Goal: Information Seeking & Learning: Learn about a topic

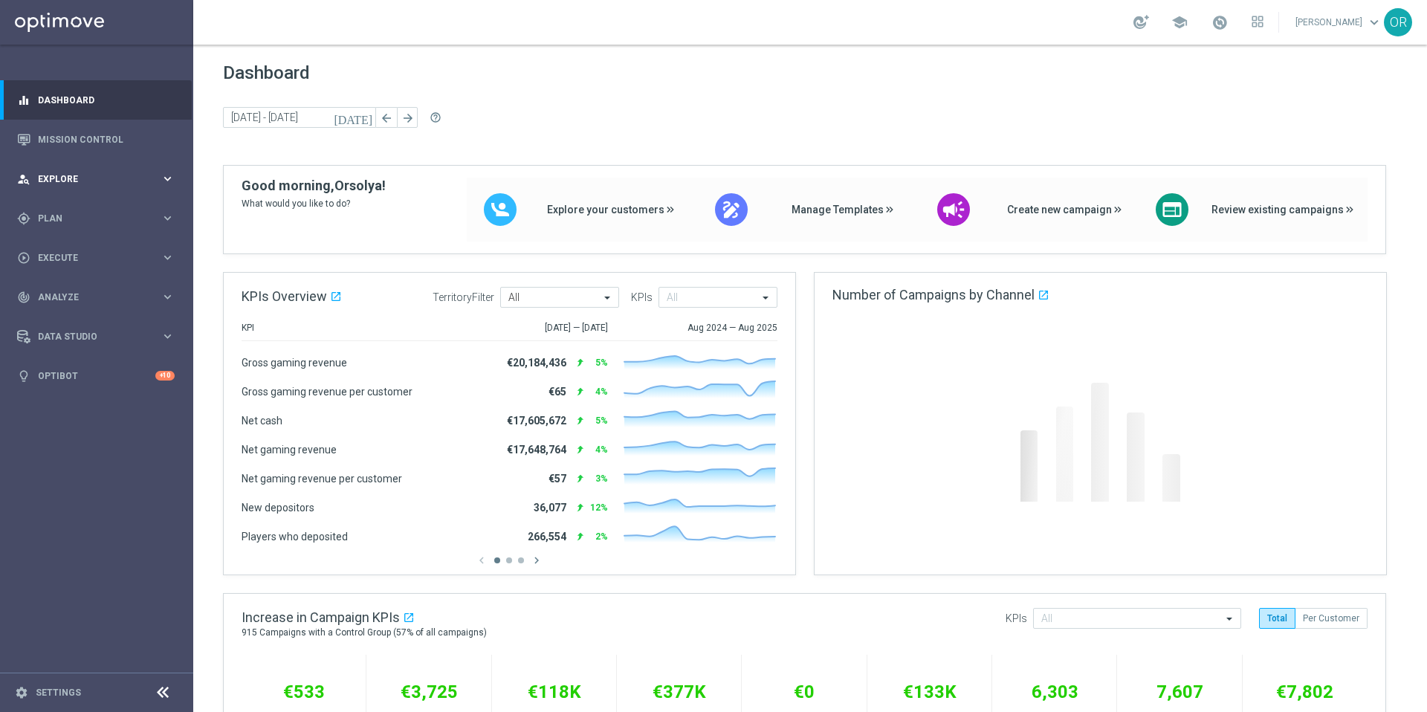
click at [66, 181] on span "Explore" at bounding box center [99, 179] width 123 height 9
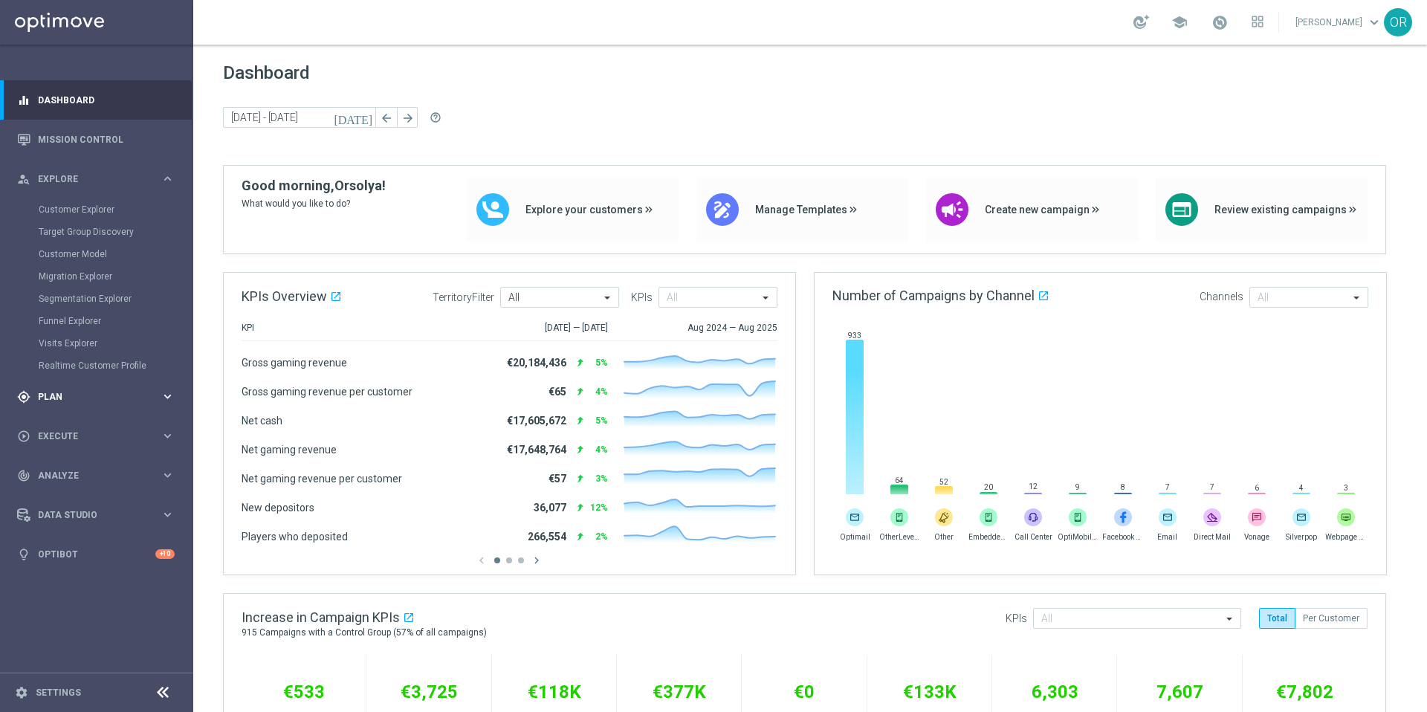
click at [68, 392] on span "Plan" at bounding box center [99, 396] width 123 height 9
click at [80, 246] on link "Target Groups" at bounding box center [97, 249] width 116 height 12
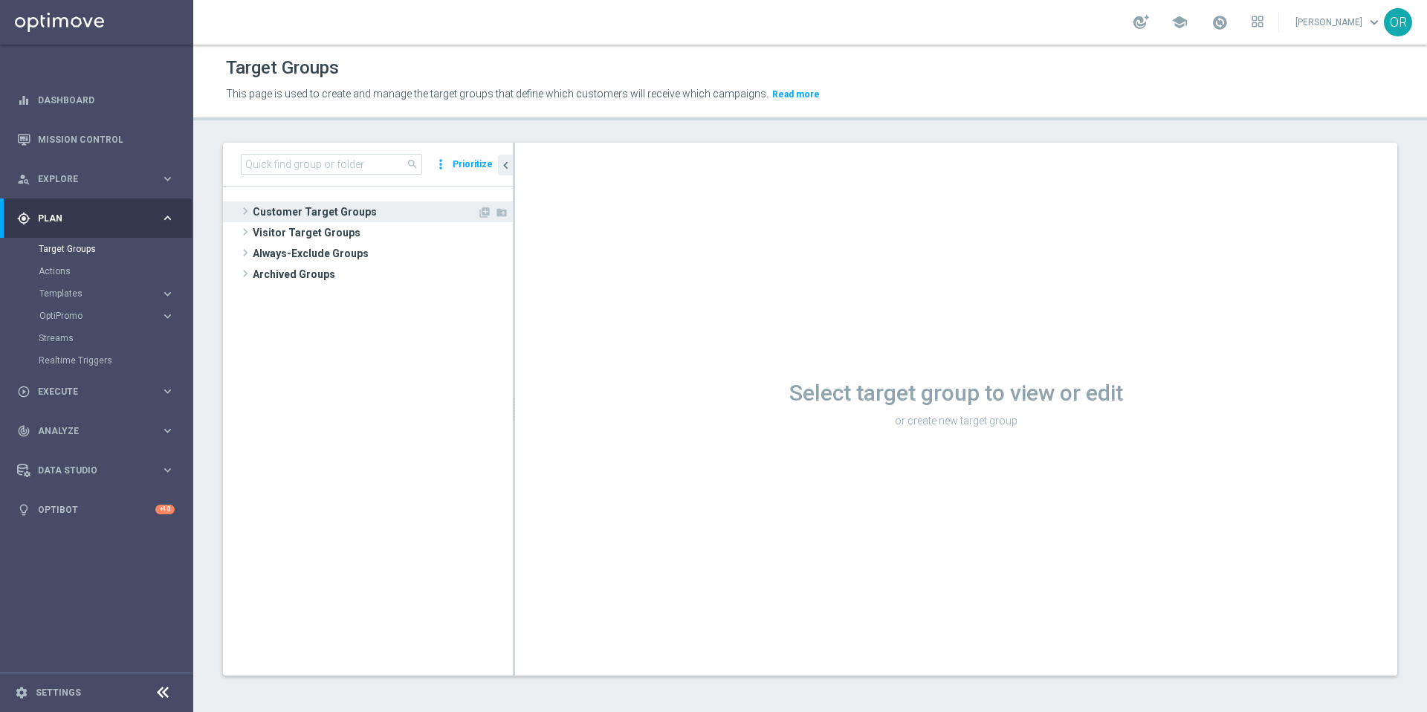
click at [316, 212] on span "Customer Target Groups" at bounding box center [365, 211] width 224 height 21
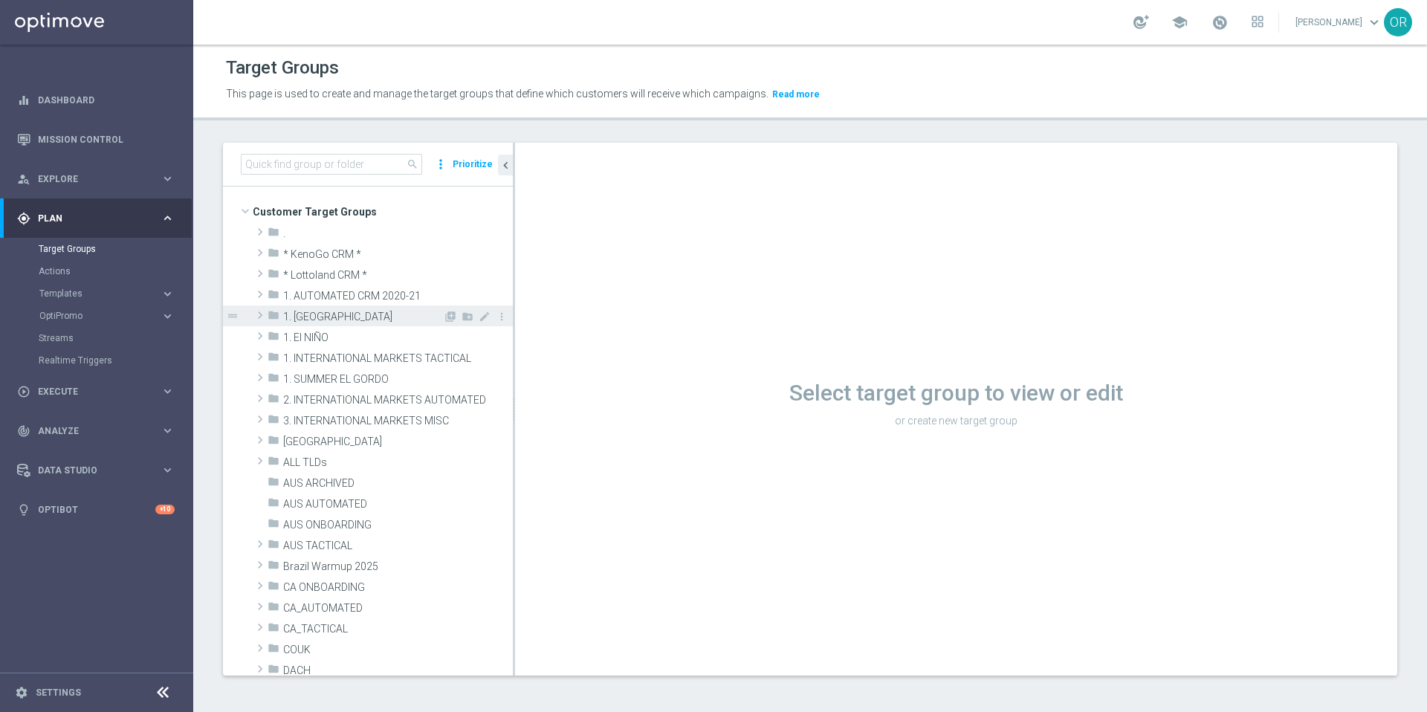
click at [343, 316] on span "1. EL GORDO" at bounding box center [363, 317] width 160 height 13
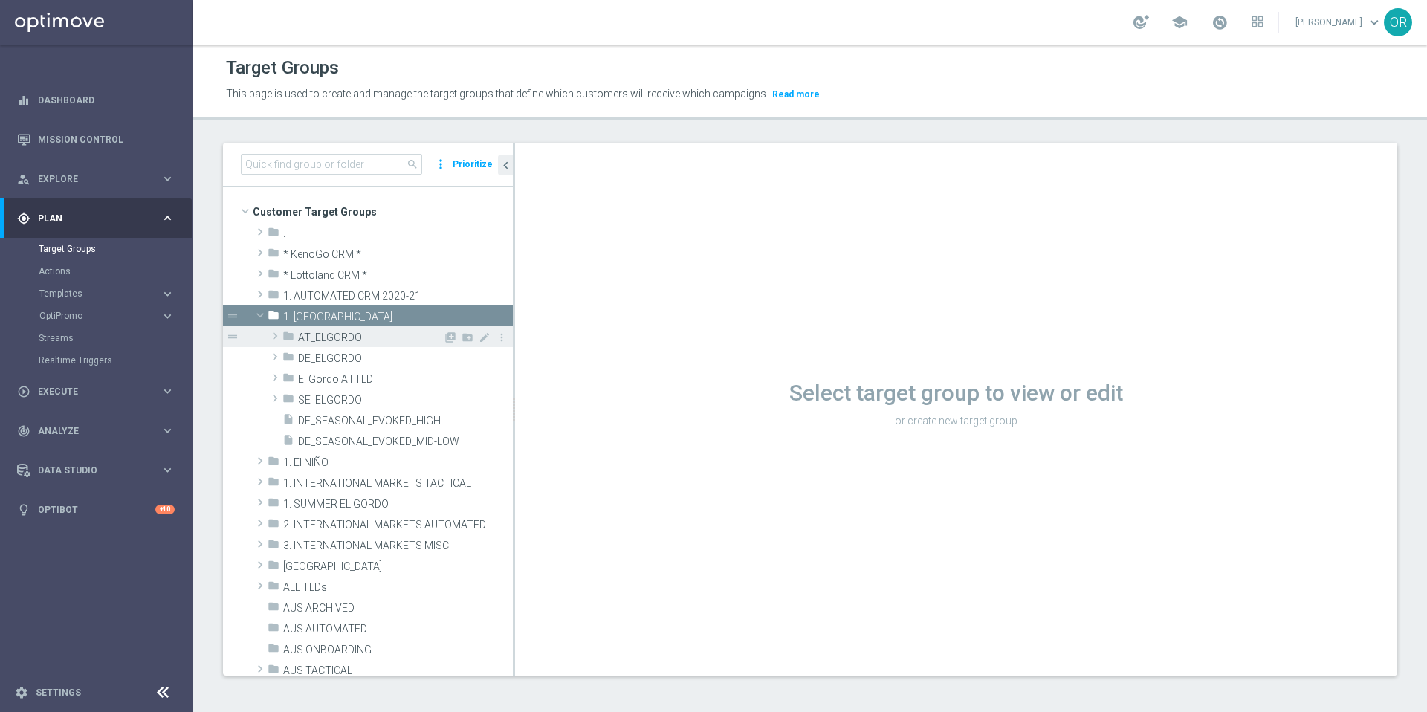
click at [343, 337] on span "AT_ELGORDO" at bounding box center [370, 337] width 145 height 13
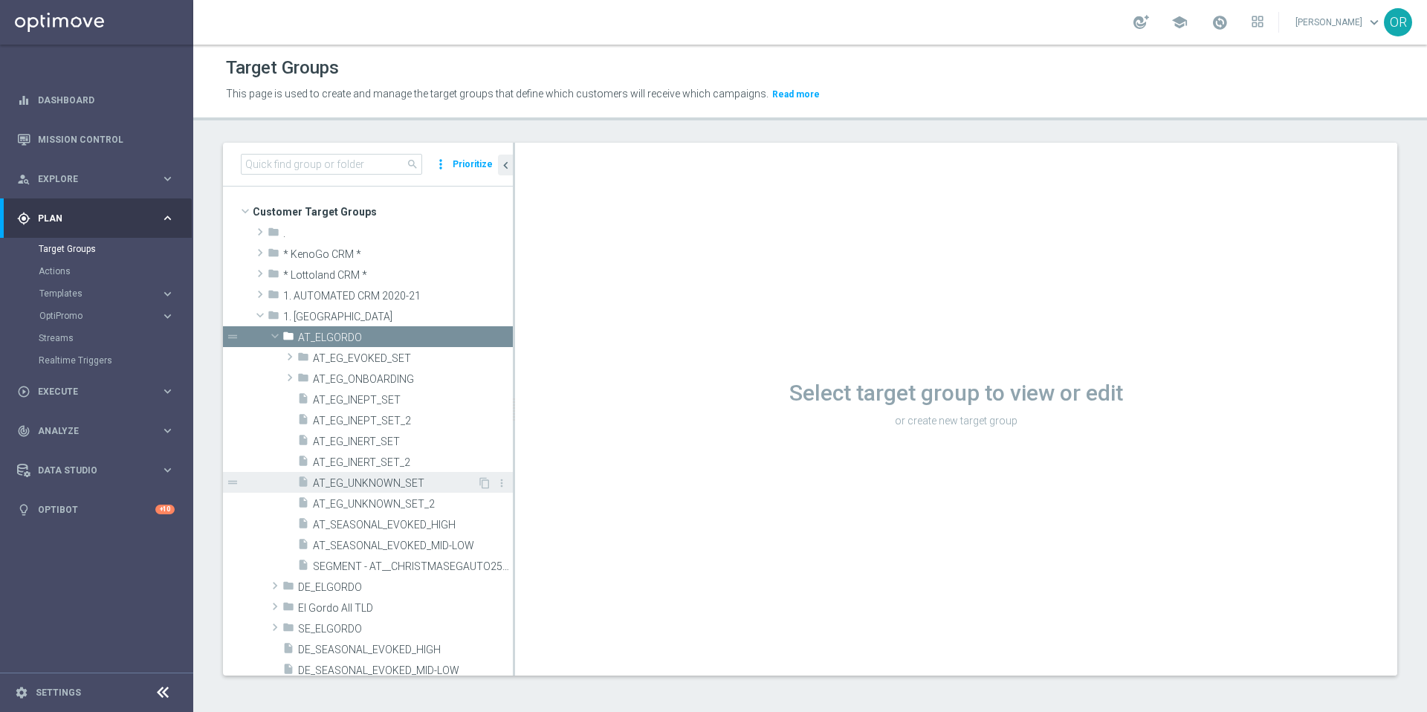
click at [367, 486] on span "AT_EG_UNKNOWN_SET" at bounding box center [395, 483] width 164 height 13
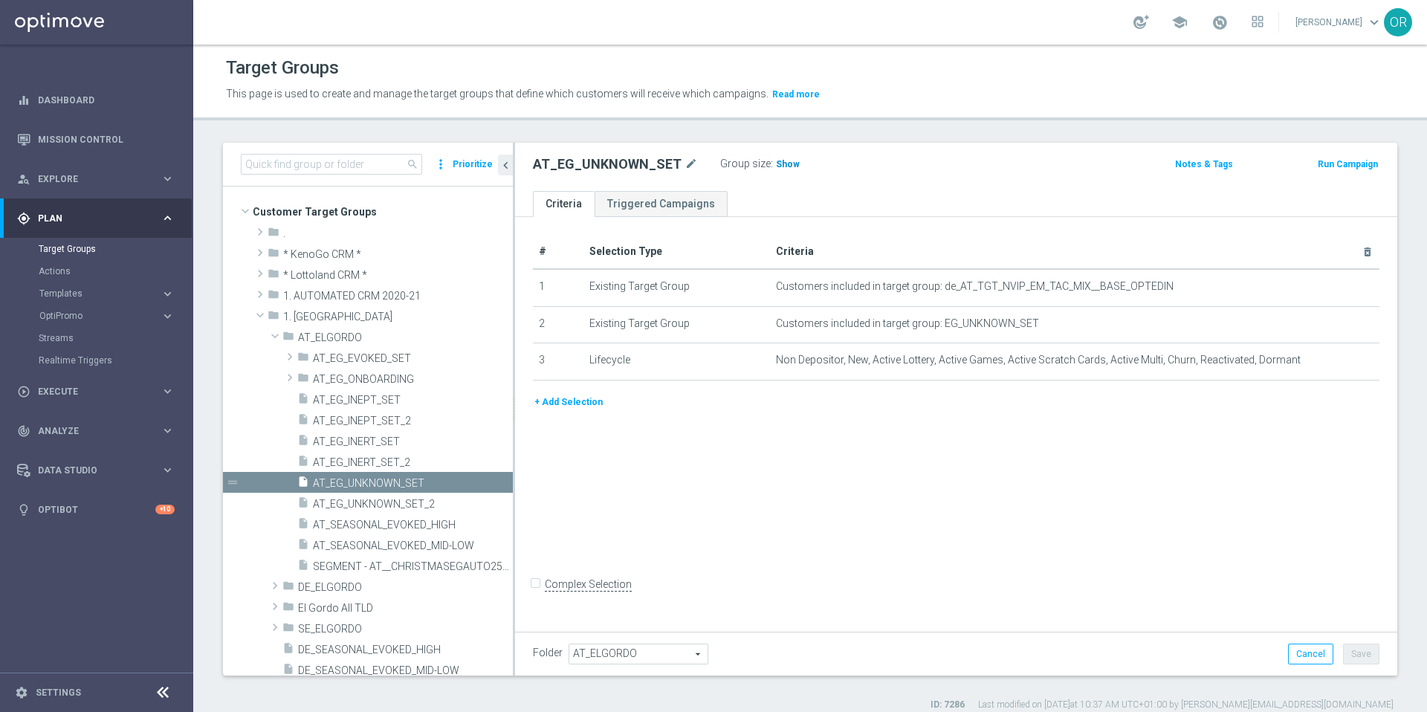
click at [782, 164] on span "Show" at bounding box center [788, 164] width 24 height 10
click at [787, 166] on span "36,352" at bounding box center [792, 166] width 31 height 14
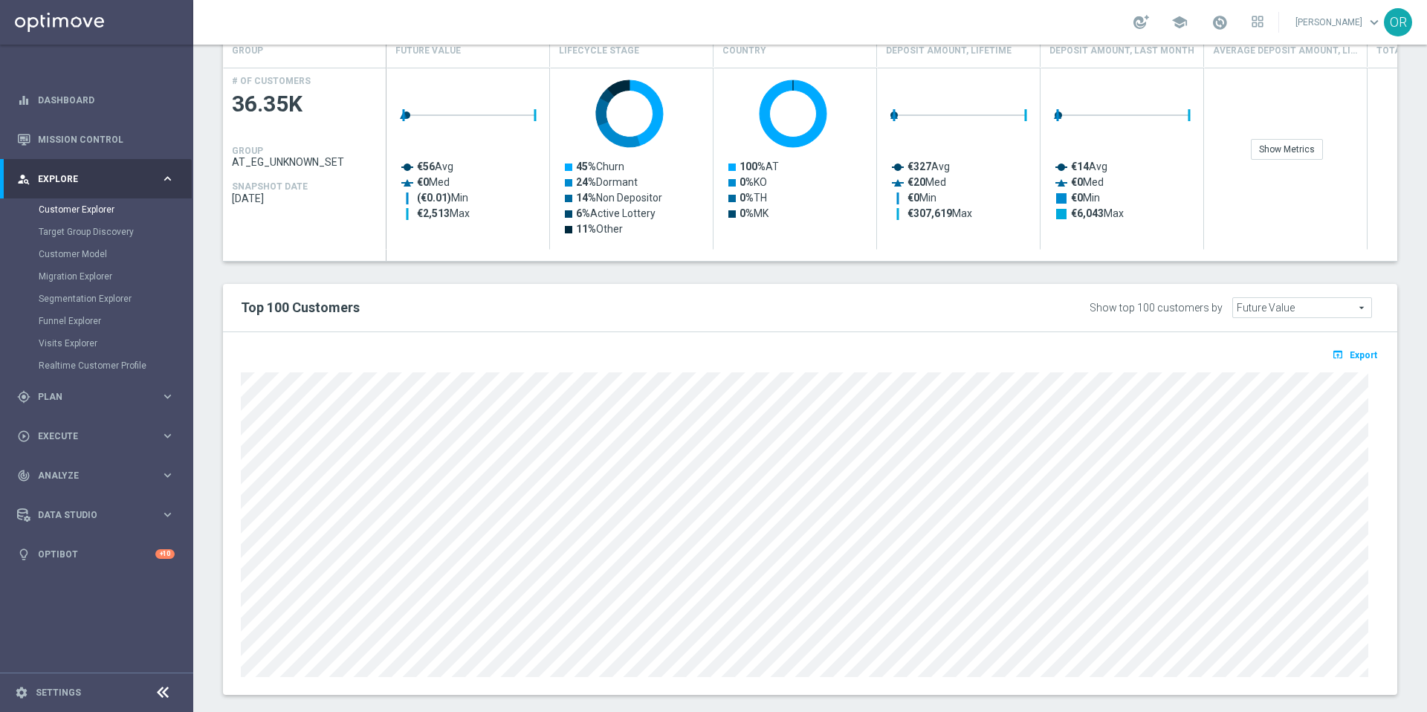
scroll to position [689, 0]
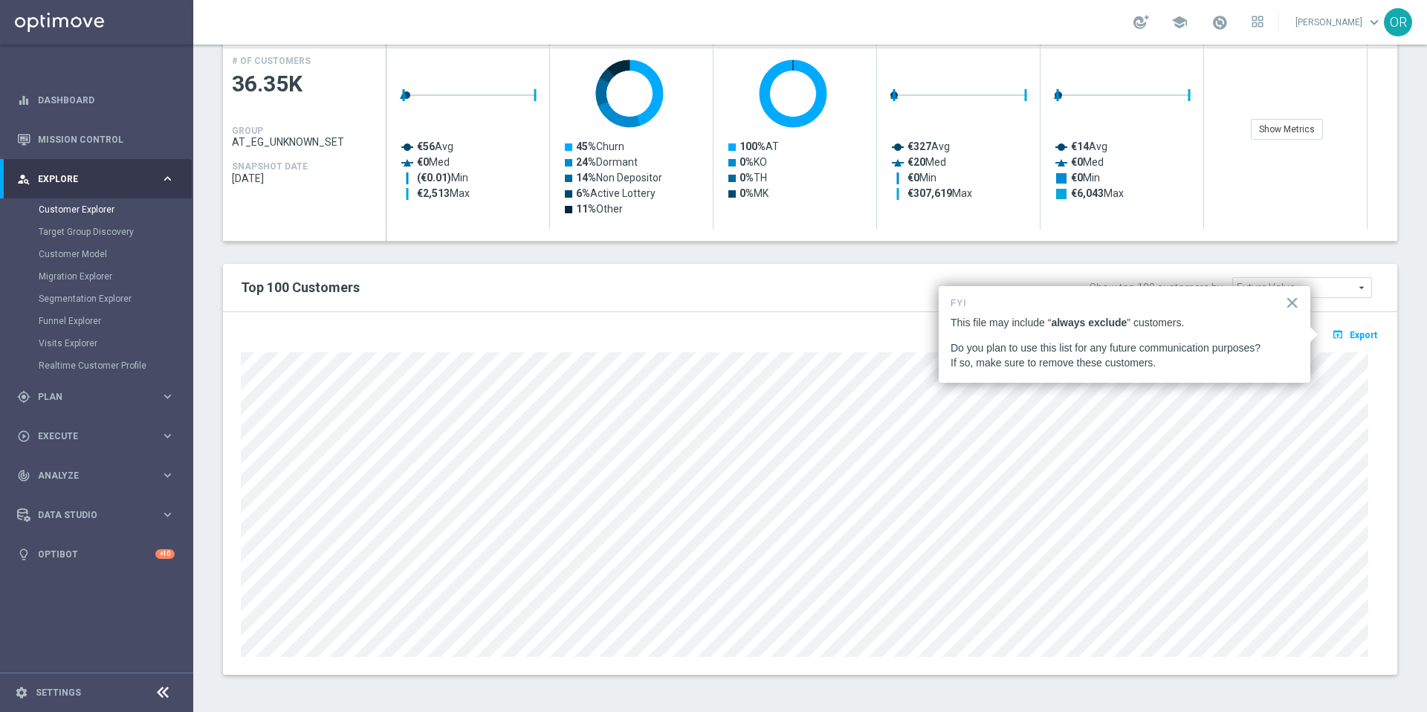
click at [869, 293] on h2 "Top 100 Customers" at bounding box center [568, 288] width 655 height 18
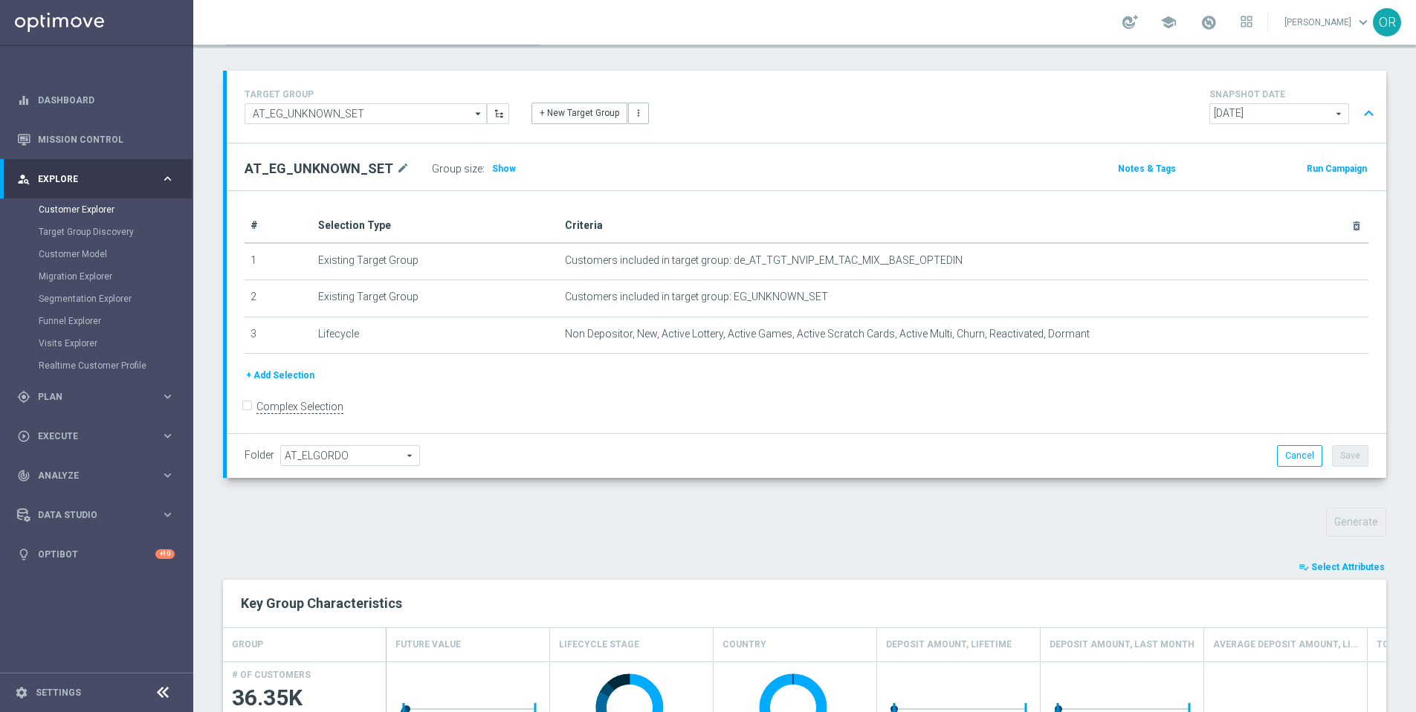
scroll to position [0, 0]
